Goal: Check status: Check status

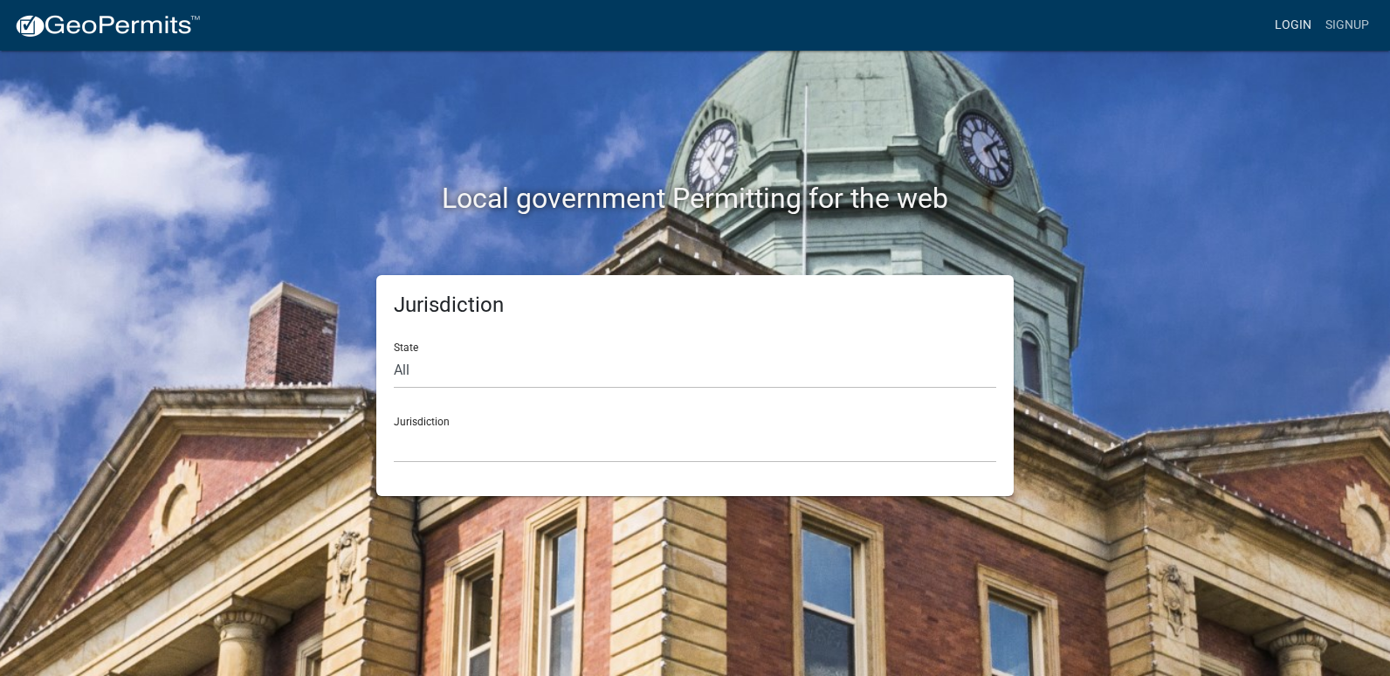
click at [1284, 23] on link "Login" at bounding box center [1293, 25] width 51 height 33
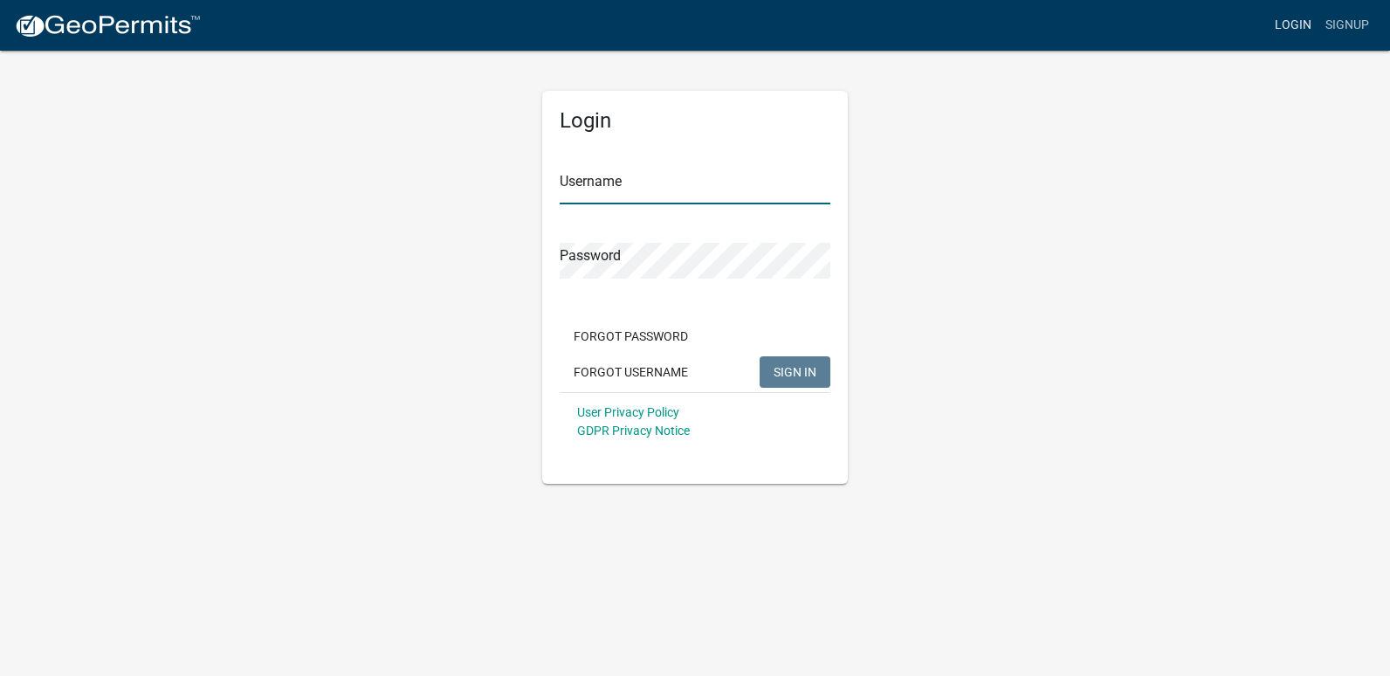
type input "ricktryon"
click at [797, 376] on span "SIGN IN" at bounding box center [795, 371] width 43 height 14
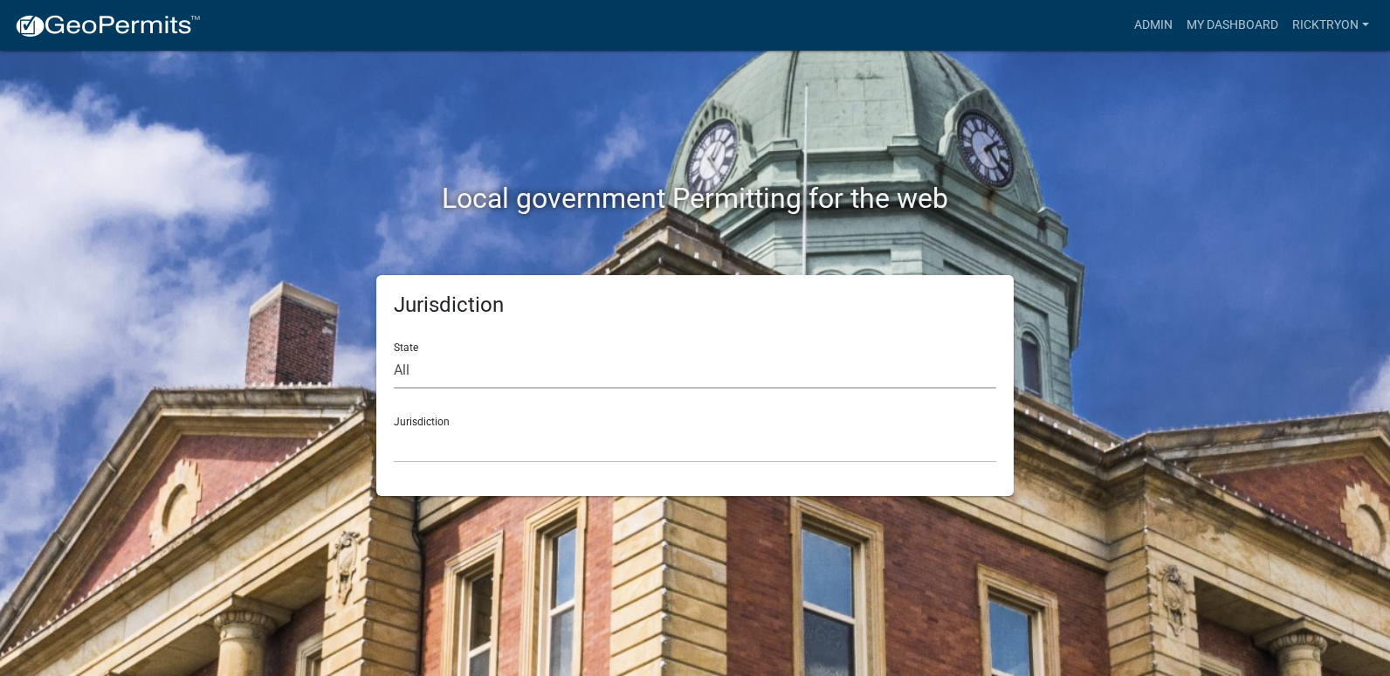
click at [633, 376] on select "All [US_STATE] [US_STATE] [US_STATE] [US_STATE] [US_STATE] [US_STATE] [US_STATE…" at bounding box center [695, 371] width 603 height 36
select select "[US_STATE]"
click at [394, 353] on select "All [US_STATE] [US_STATE] [US_STATE] [US_STATE] [US_STATE] [US_STATE] [US_STATE…" at bounding box center [695, 371] width 603 height 36
click at [507, 444] on select "City of [GEOGRAPHIC_DATA], [US_STATE] City of [GEOGRAPHIC_DATA], [US_STATE] Cit…" at bounding box center [695, 445] width 603 height 36
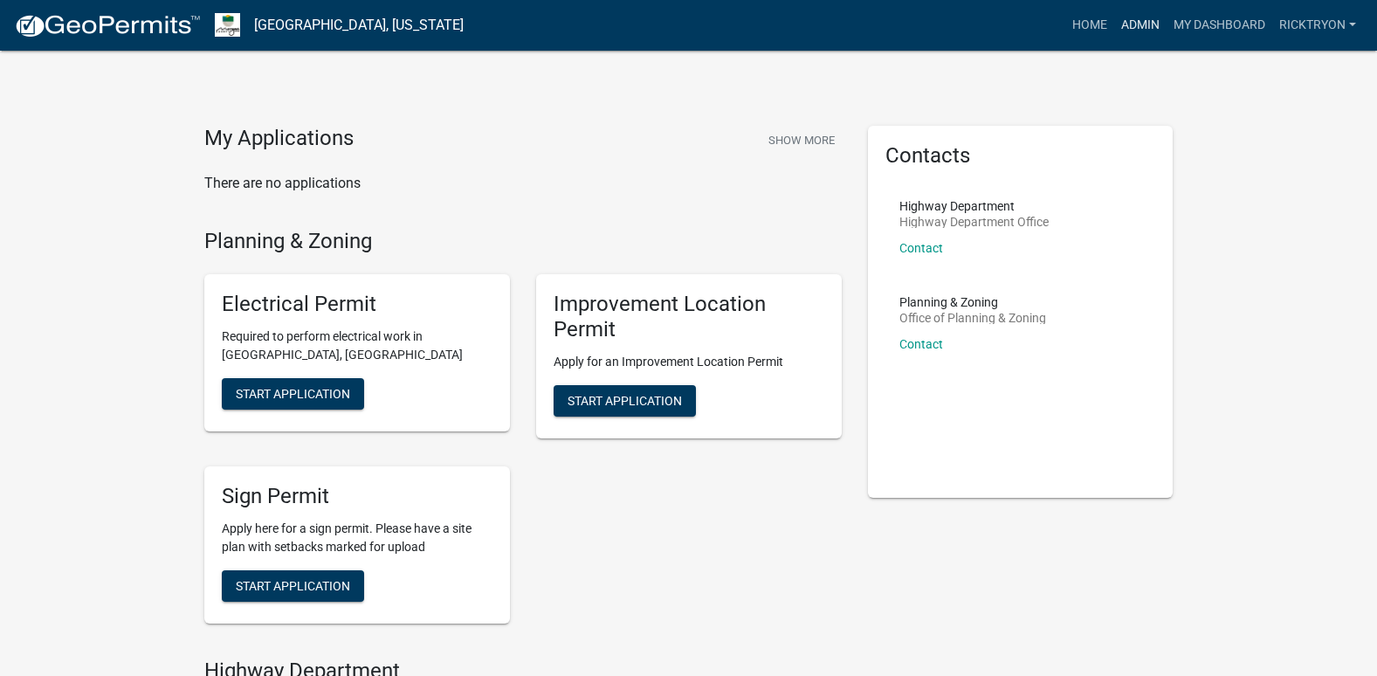
click at [1136, 18] on link "Admin" at bounding box center [1140, 25] width 52 height 33
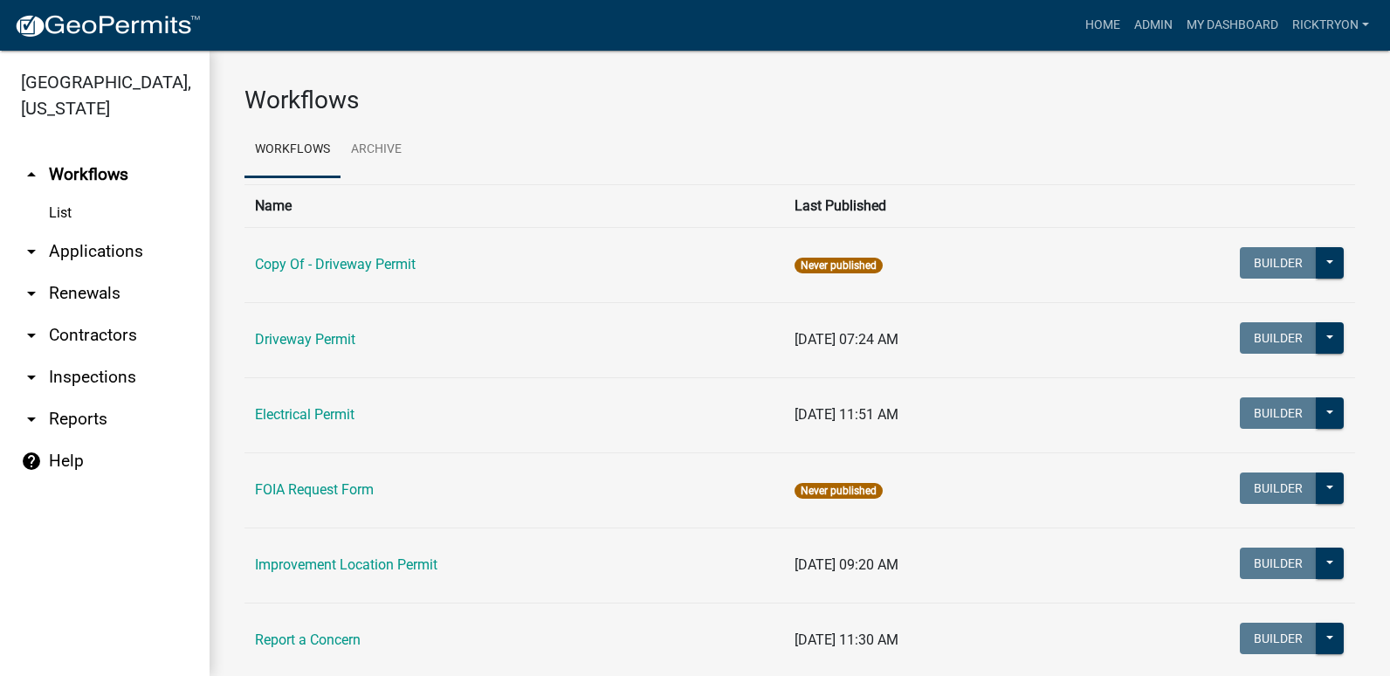
click at [37, 256] on icon "arrow_drop_down" at bounding box center [31, 251] width 21 height 21
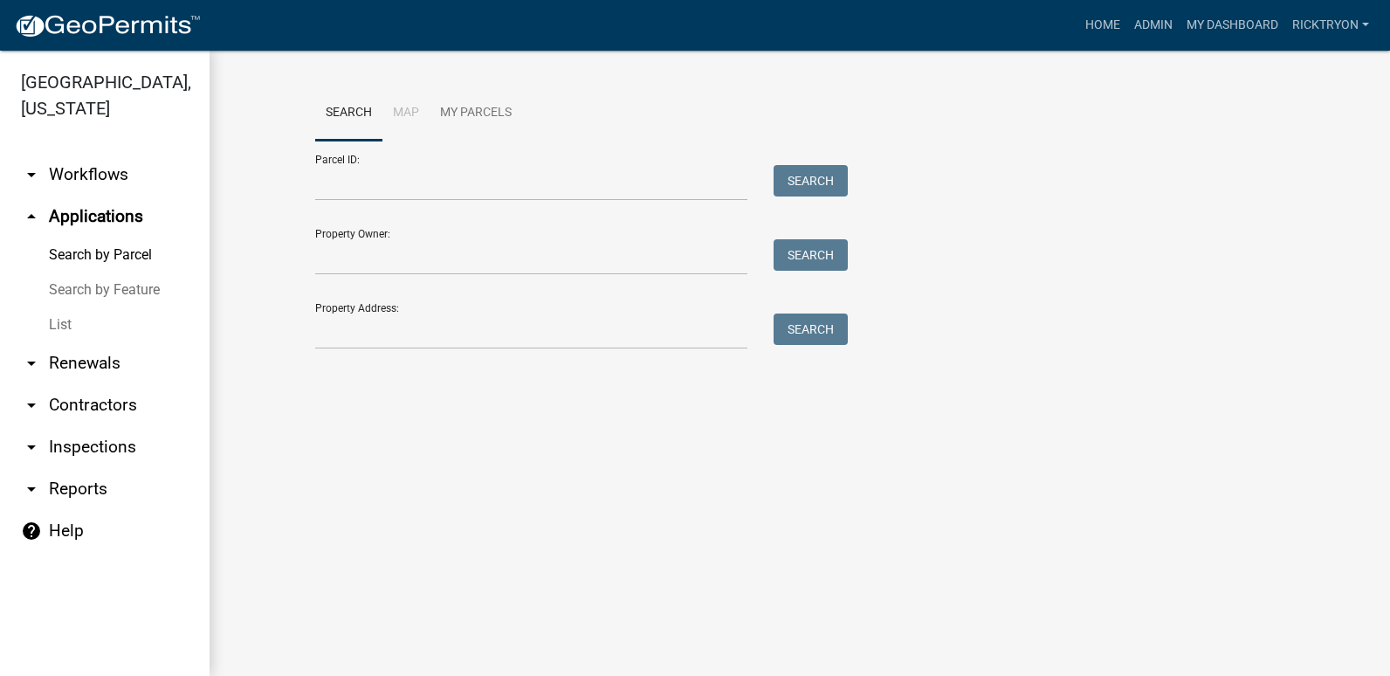
click at [63, 316] on link "List" at bounding box center [105, 324] width 210 height 35
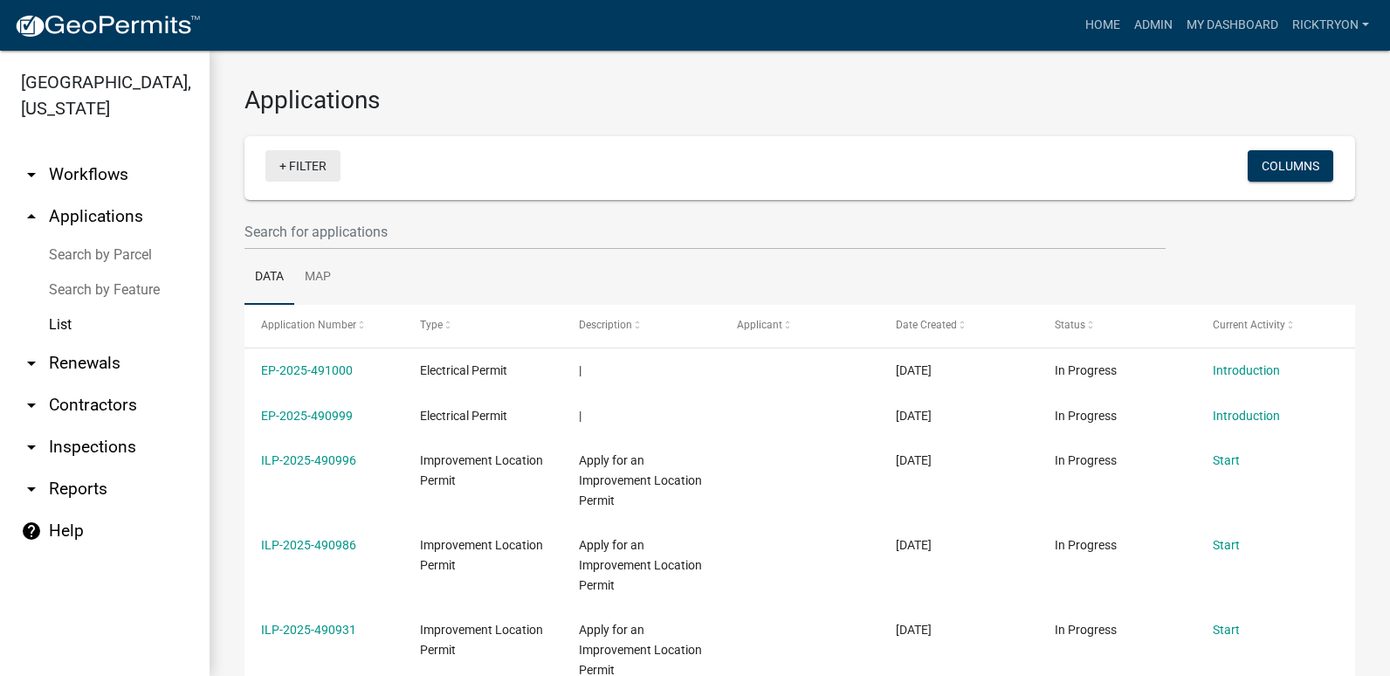
click at [307, 169] on link "+ Filter" at bounding box center [302, 165] width 75 height 31
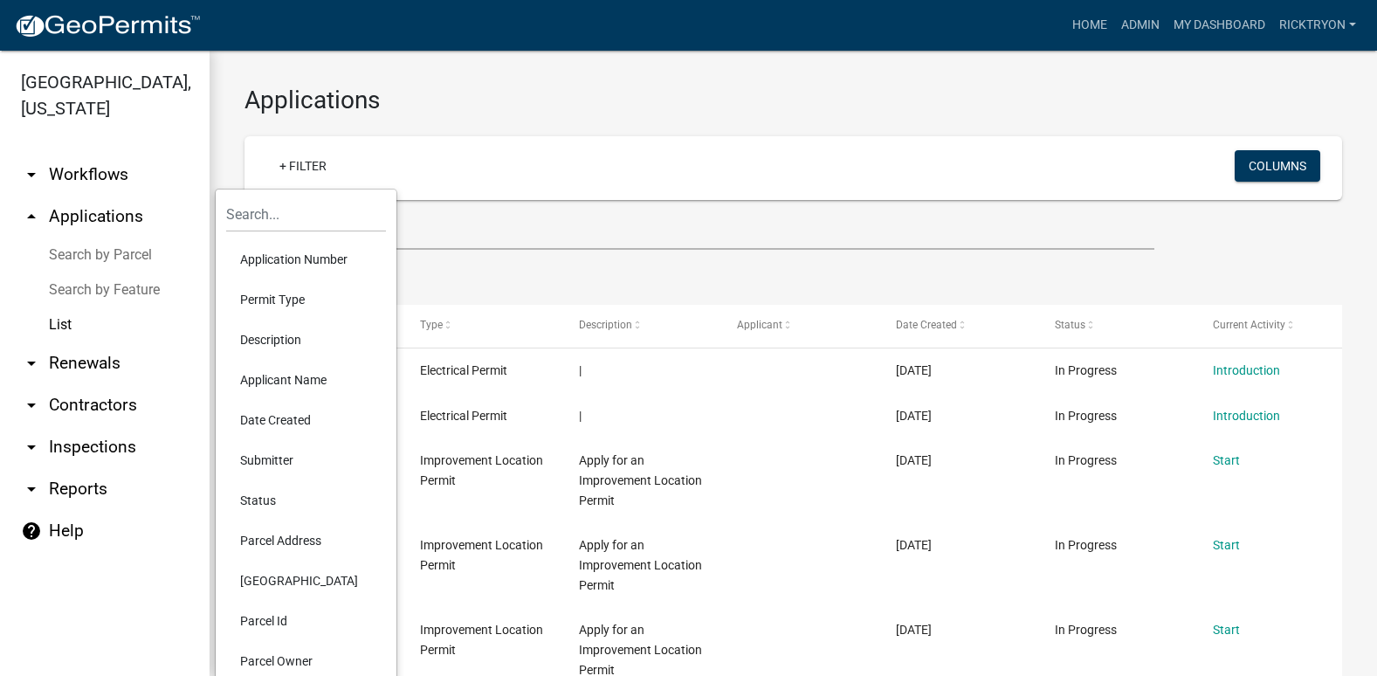
click at [282, 257] on li "Application Number" at bounding box center [306, 259] width 160 height 40
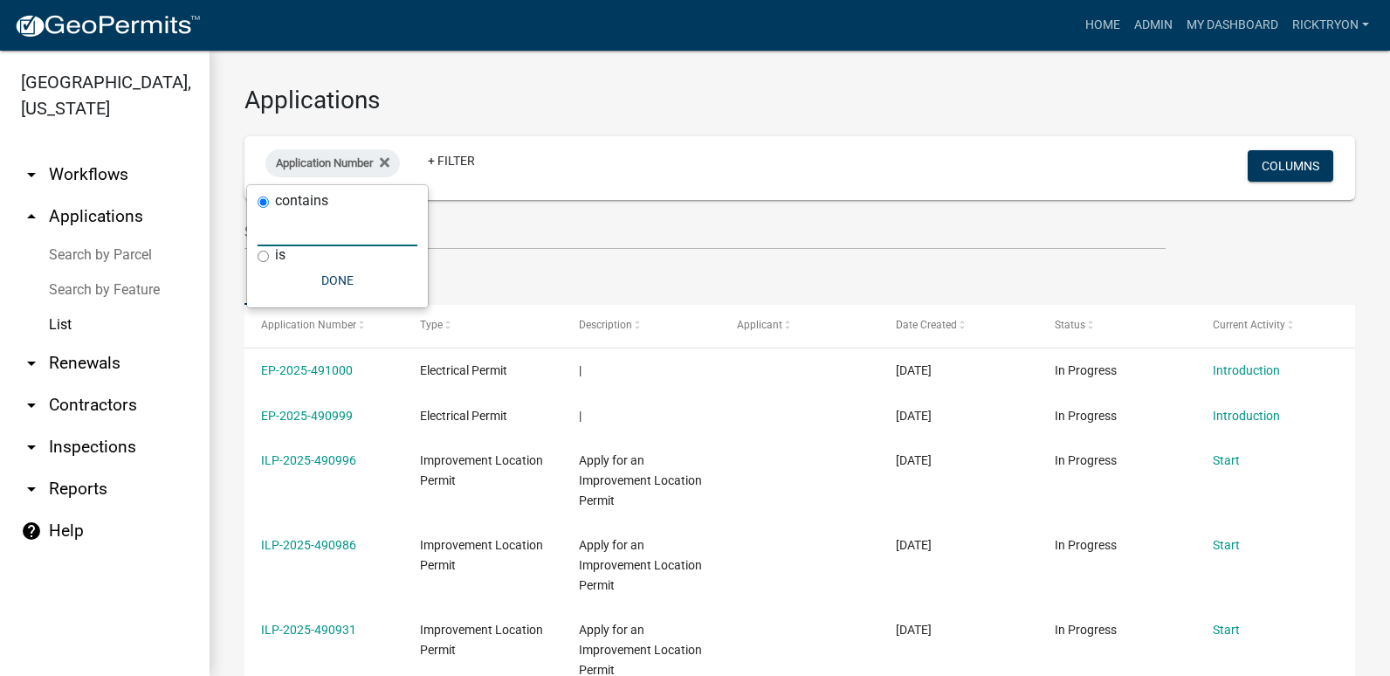
click at [273, 234] on input "text" at bounding box center [338, 228] width 160 height 36
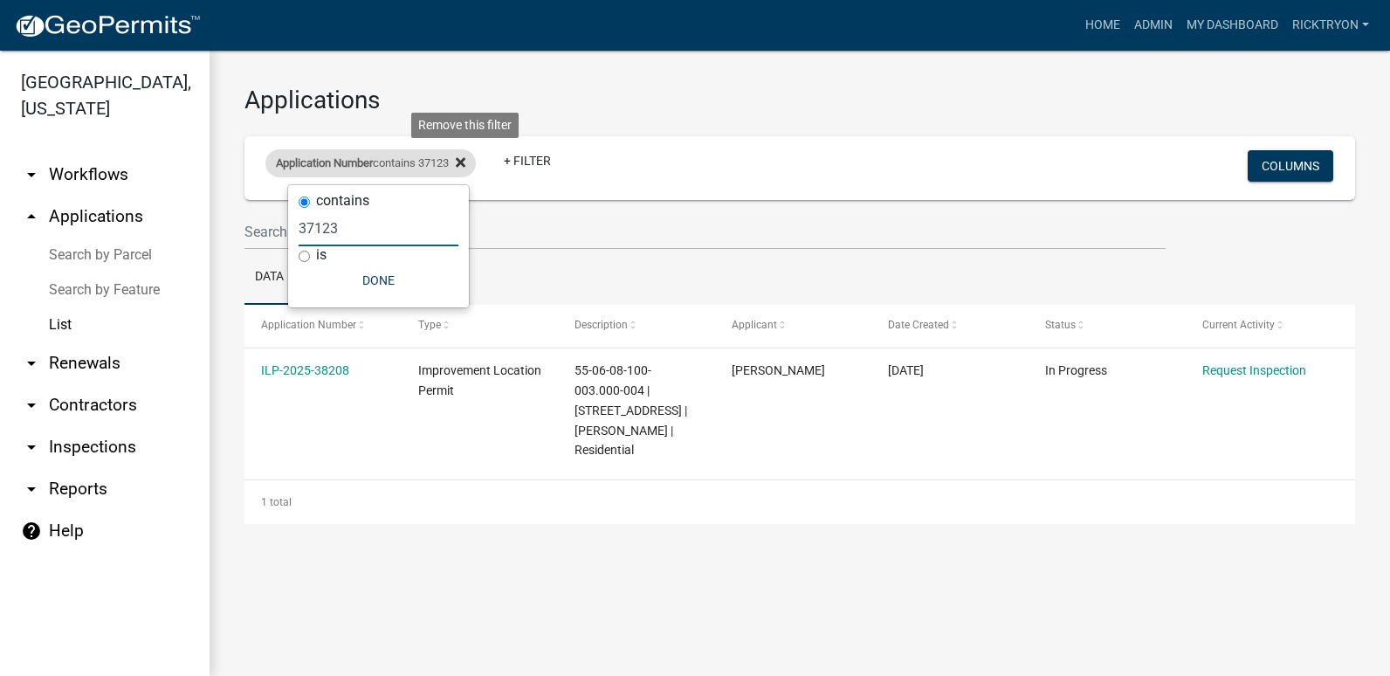
type input "37123"
click at [465, 165] on icon at bounding box center [461, 162] width 10 height 10
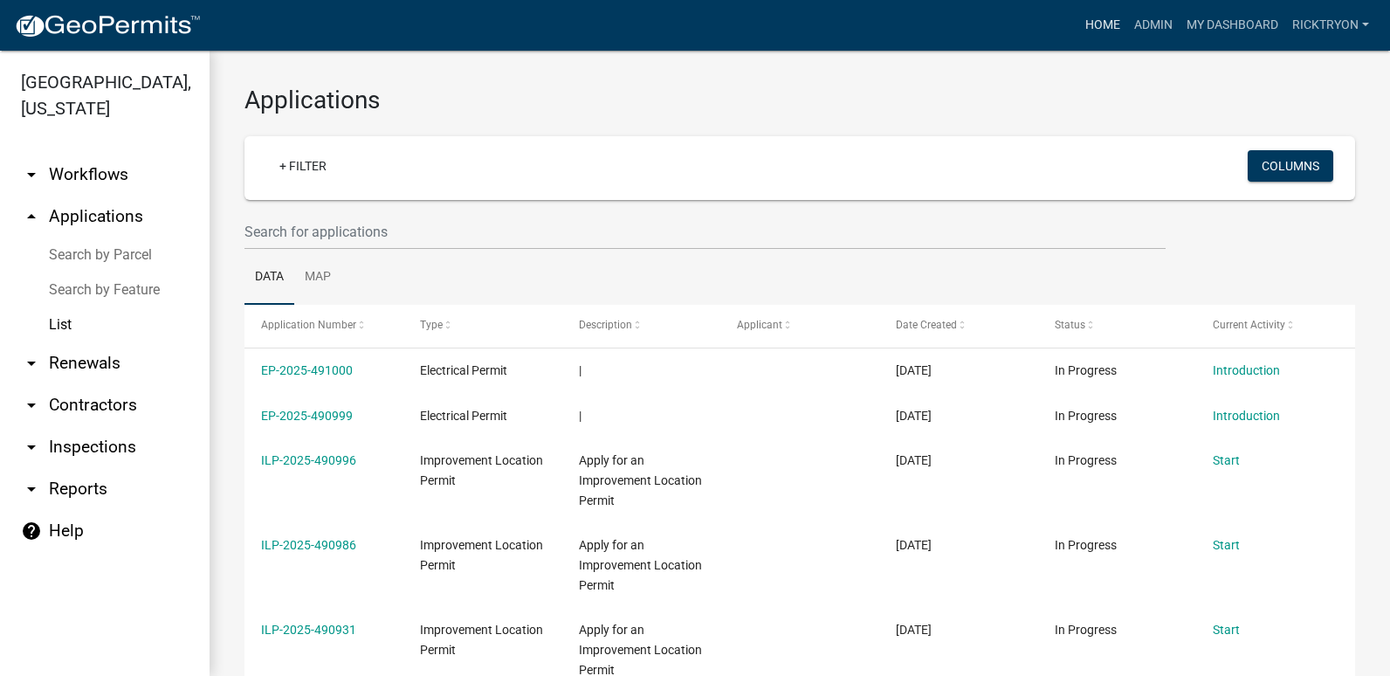
click at [1102, 33] on link "Home" at bounding box center [1102, 25] width 49 height 33
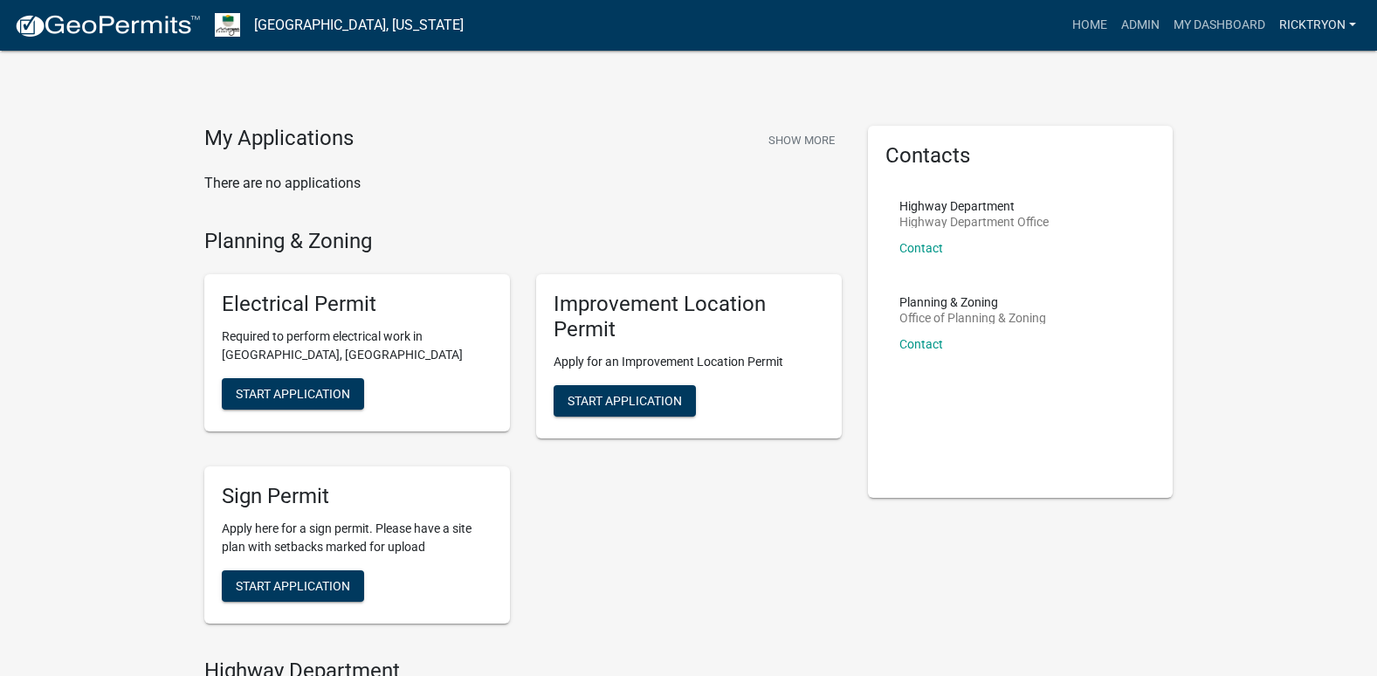
click at [1326, 31] on link "ricktryon" at bounding box center [1317, 25] width 91 height 33
click at [1270, 181] on link "Logout" at bounding box center [1293, 170] width 140 height 42
